Goal: Task Accomplishment & Management: Complete application form

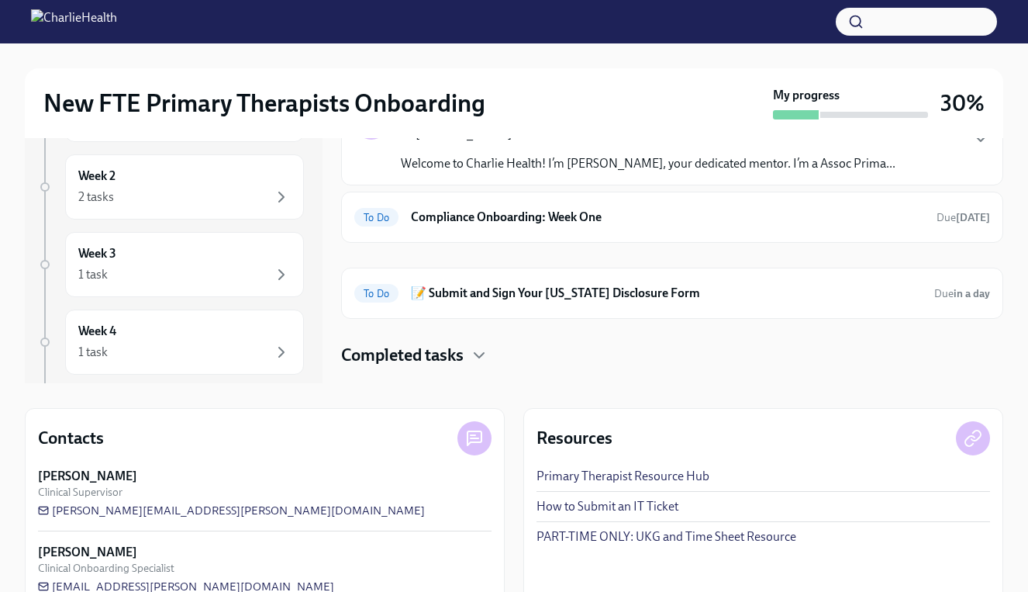
scroll to position [189, 0]
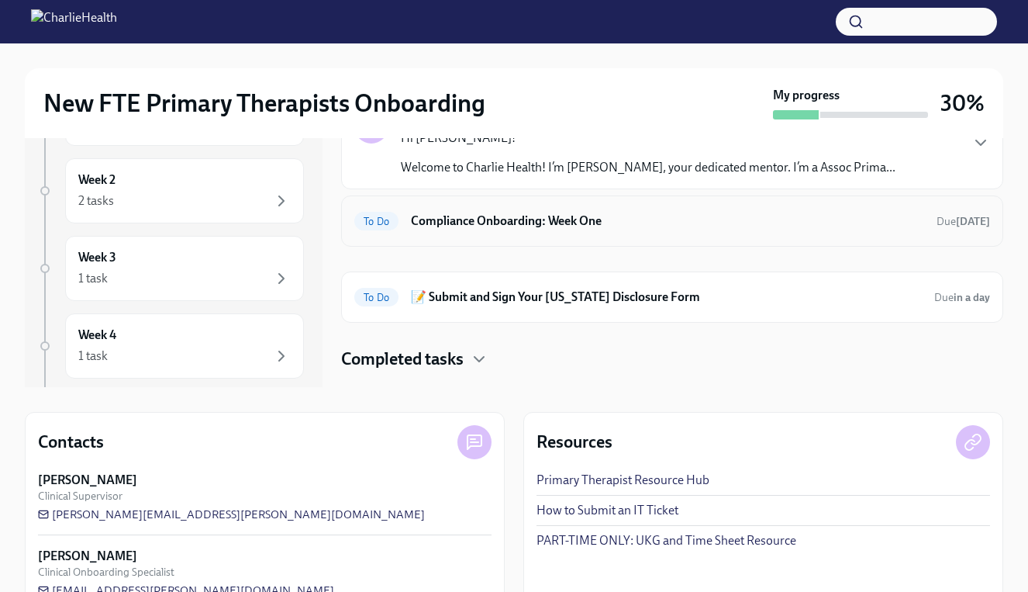
click at [593, 232] on div "To Do Compliance Onboarding: Week One Due [DATE]" at bounding box center [672, 221] width 636 height 25
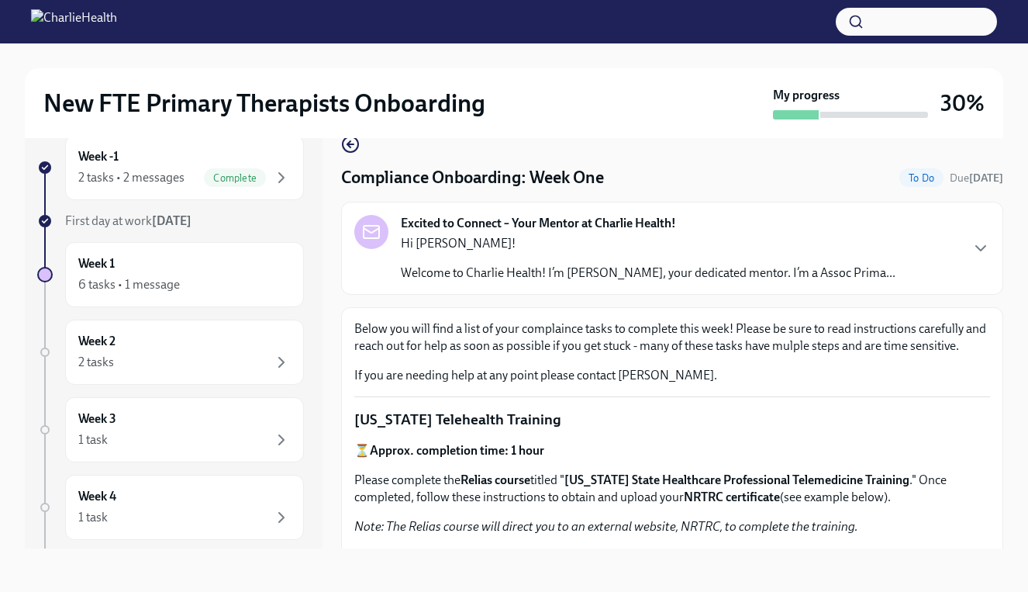
scroll to position [27, 0]
click at [354, 137] on div "New FTE Primary Therapists Onboarding My progress 30%" at bounding box center [514, 103] width 979 height 70
click at [349, 146] on icon "button" at bounding box center [348, 145] width 3 height 6
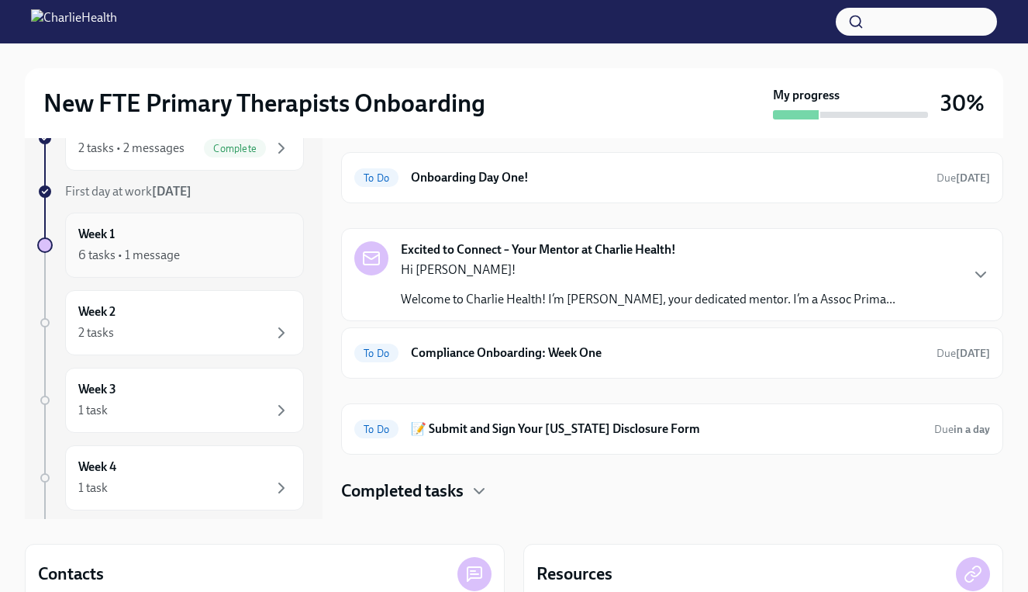
scroll to position [46, 0]
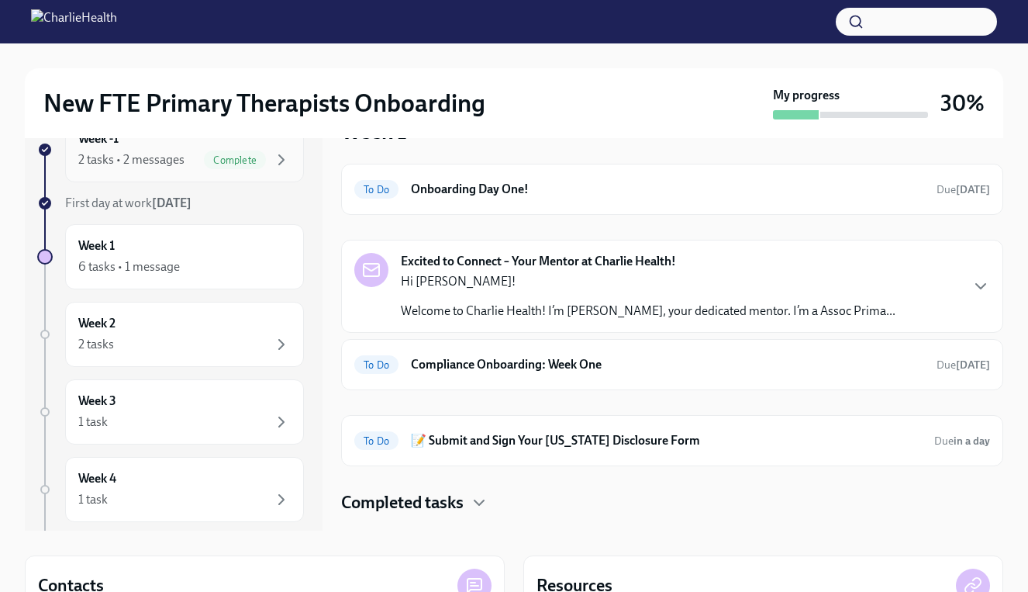
click at [184, 167] on div "2 tasks • 2 messages Complete" at bounding box center [184, 159] width 213 height 19
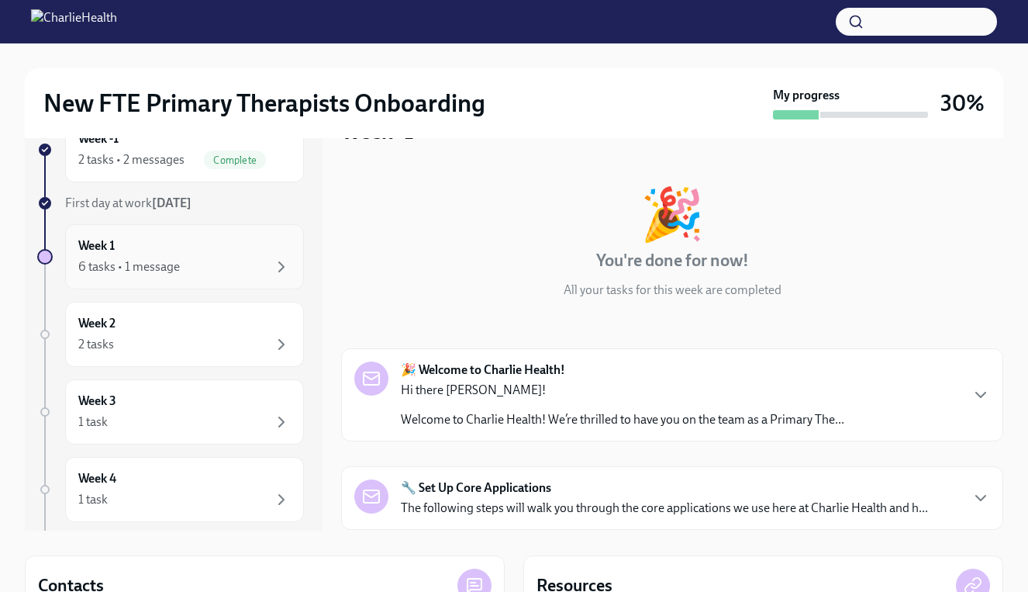
click at [171, 240] on div "Week 1 6 tasks • 1 message" at bounding box center [184, 256] width 213 height 39
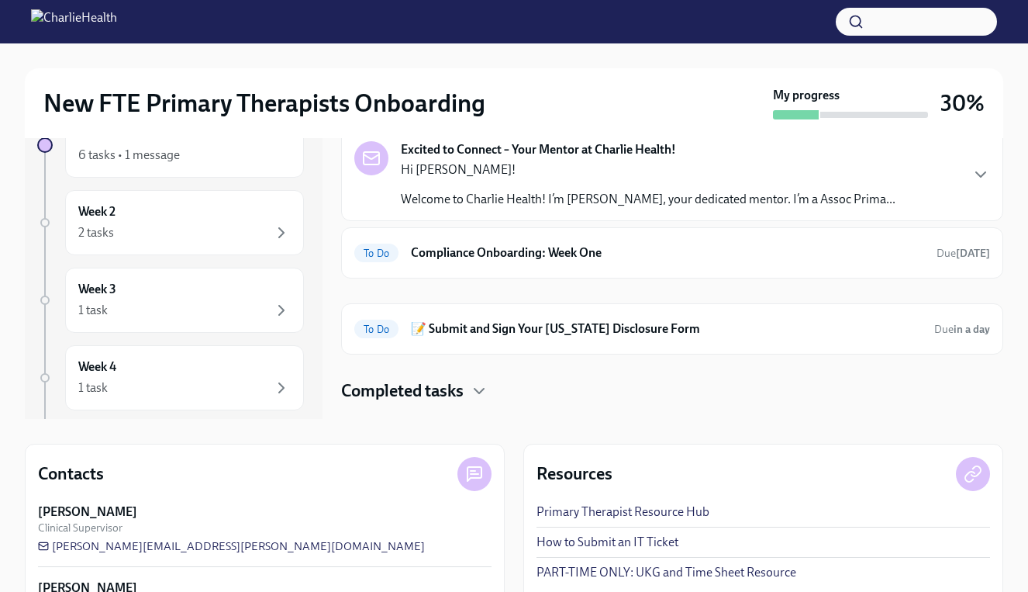
scroll to position [144, 0]
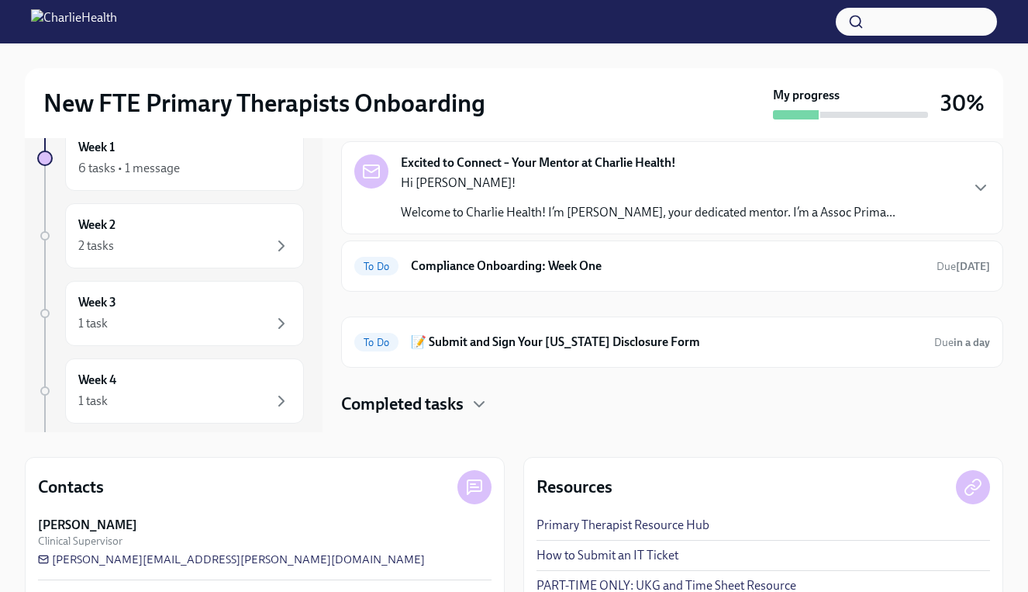
click at [401, 408] on h4 "Completed tasks" at bounding box center [402, 403] width 123 height 23
click at [468, 404] on div "Completed tasks" at bounding box center [672, 403] width 662 height 23
click at [420, 399] on h4 "Completed tasks" at bounding box center [402, 403] width 123 height 23
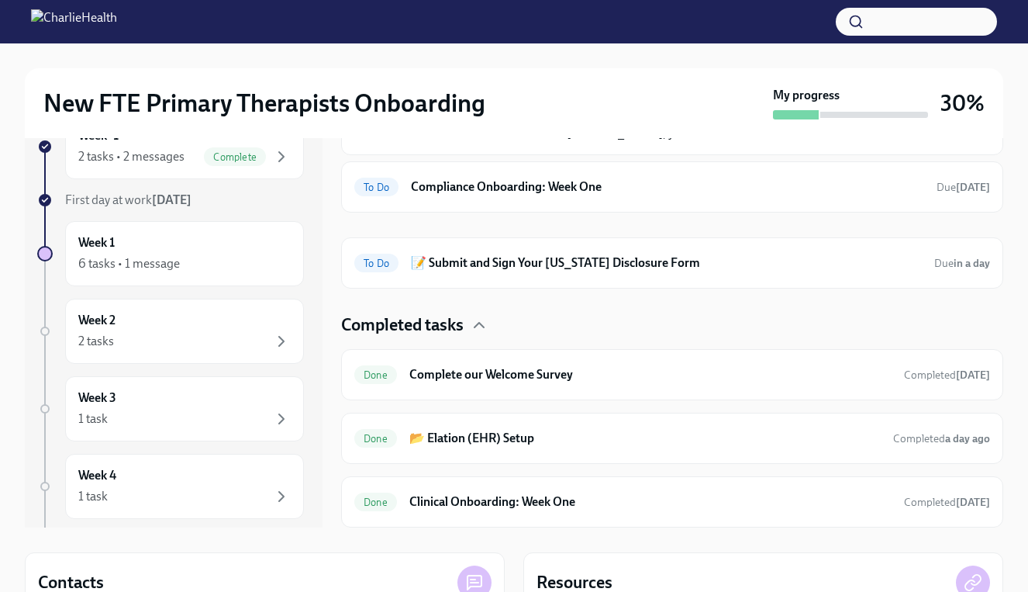
scroll to position [112, 0]
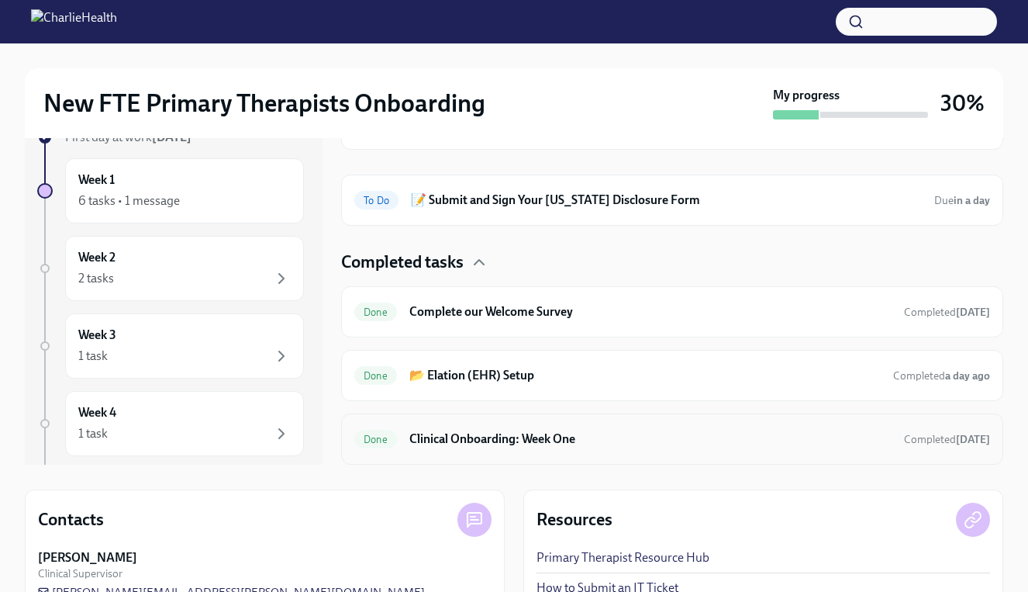
click at [613, 451] on div "Done Clinical Onboarding: Week One Completed [DATE]" at bounding box center [672, 439] width 636 height 25
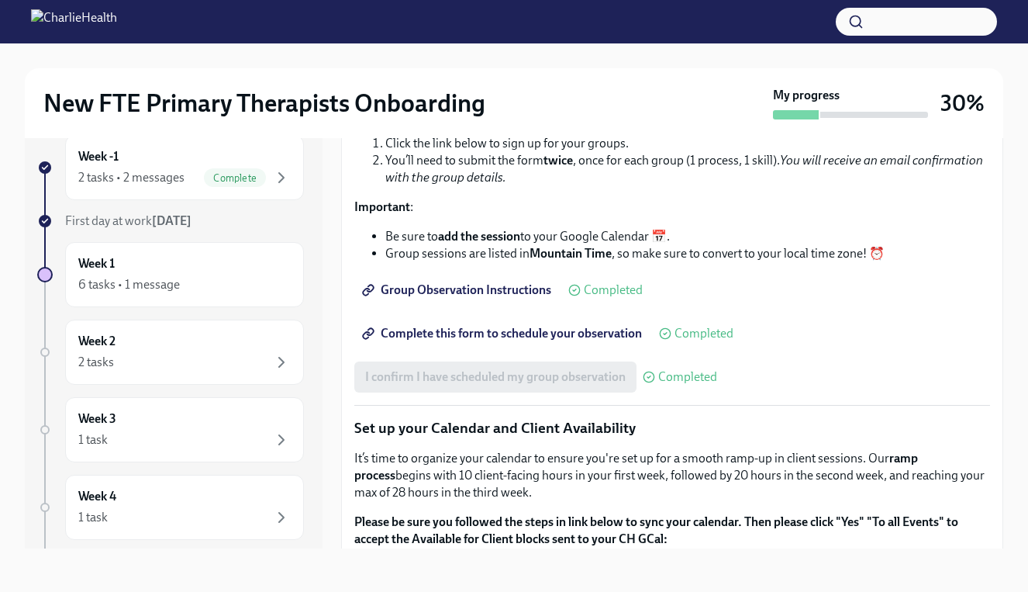
scroll to position [1903, 0]
